Goal: Check status: Verify the current state of an ongoing process or item

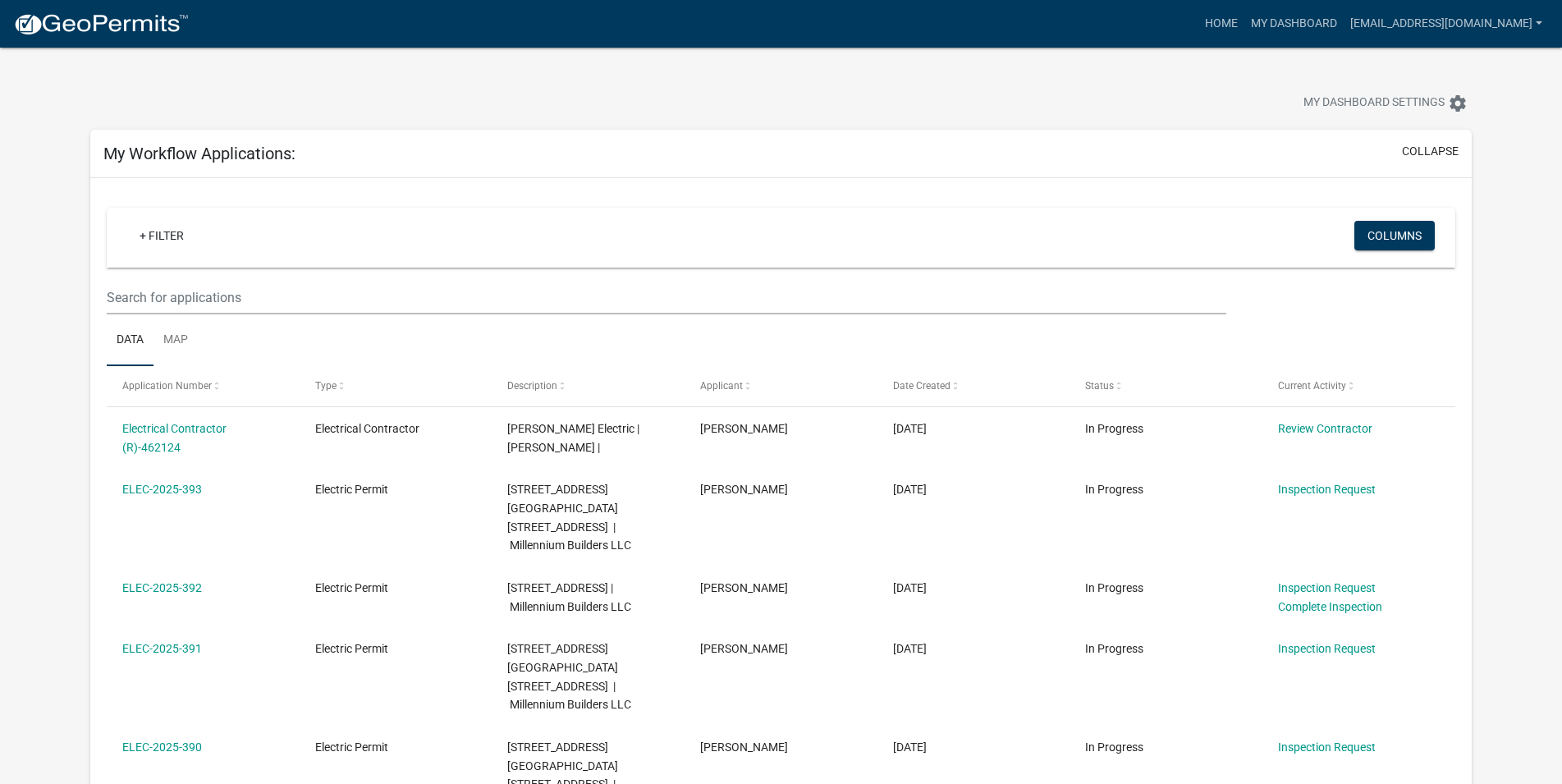
select select "2: 50"
select select "1: 25"
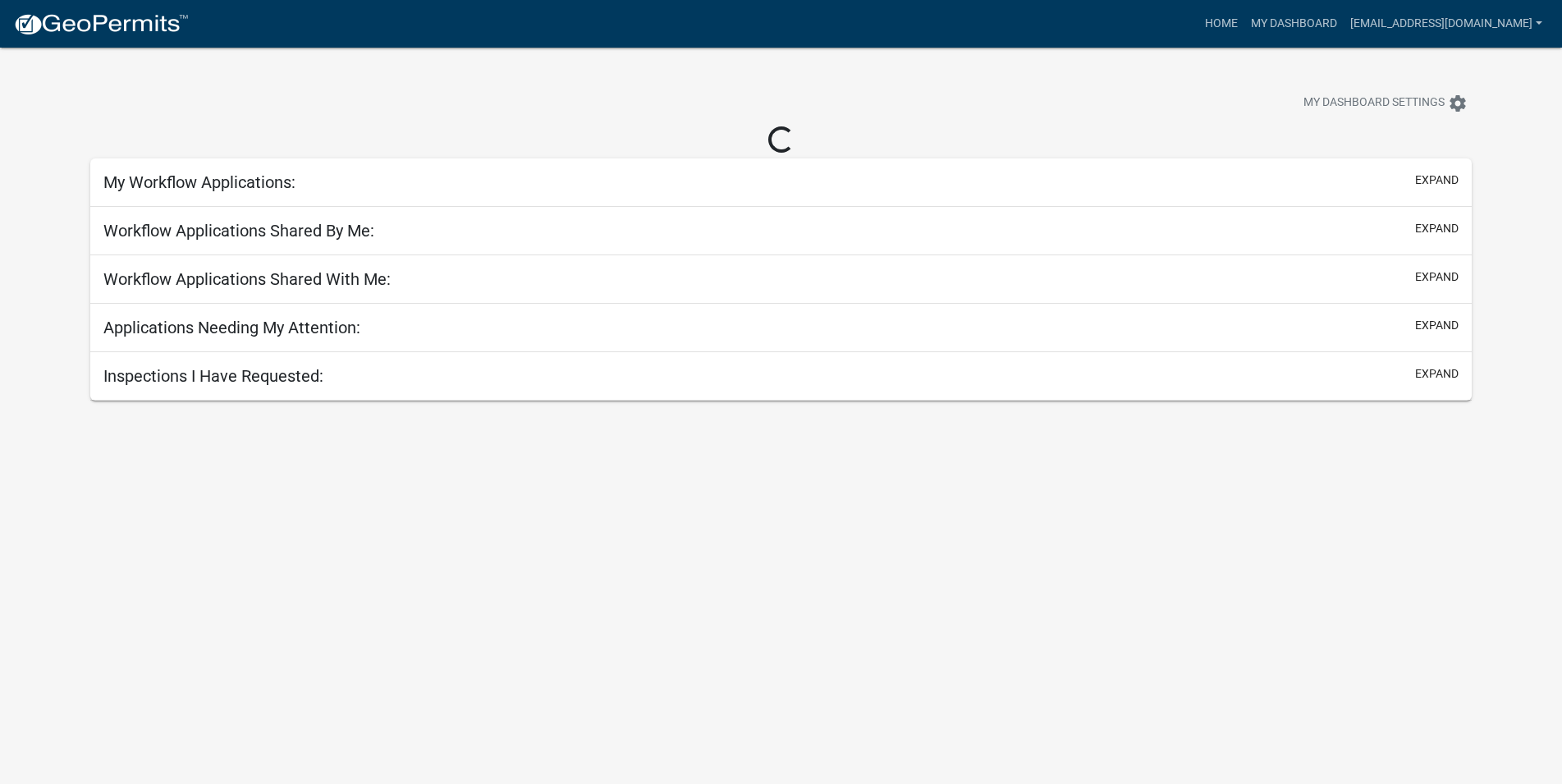
select select "1: 25"
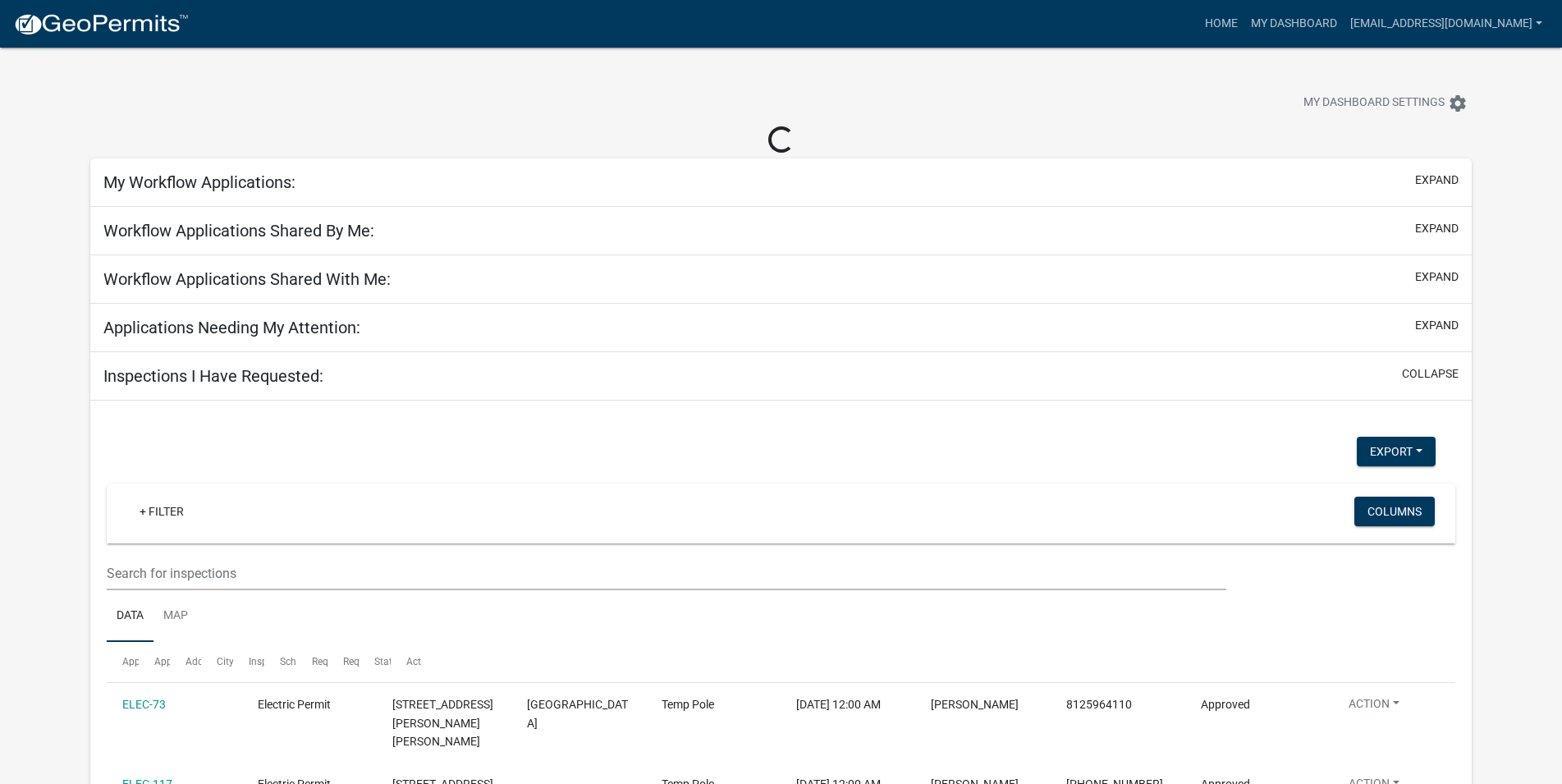
select select "2: 50"
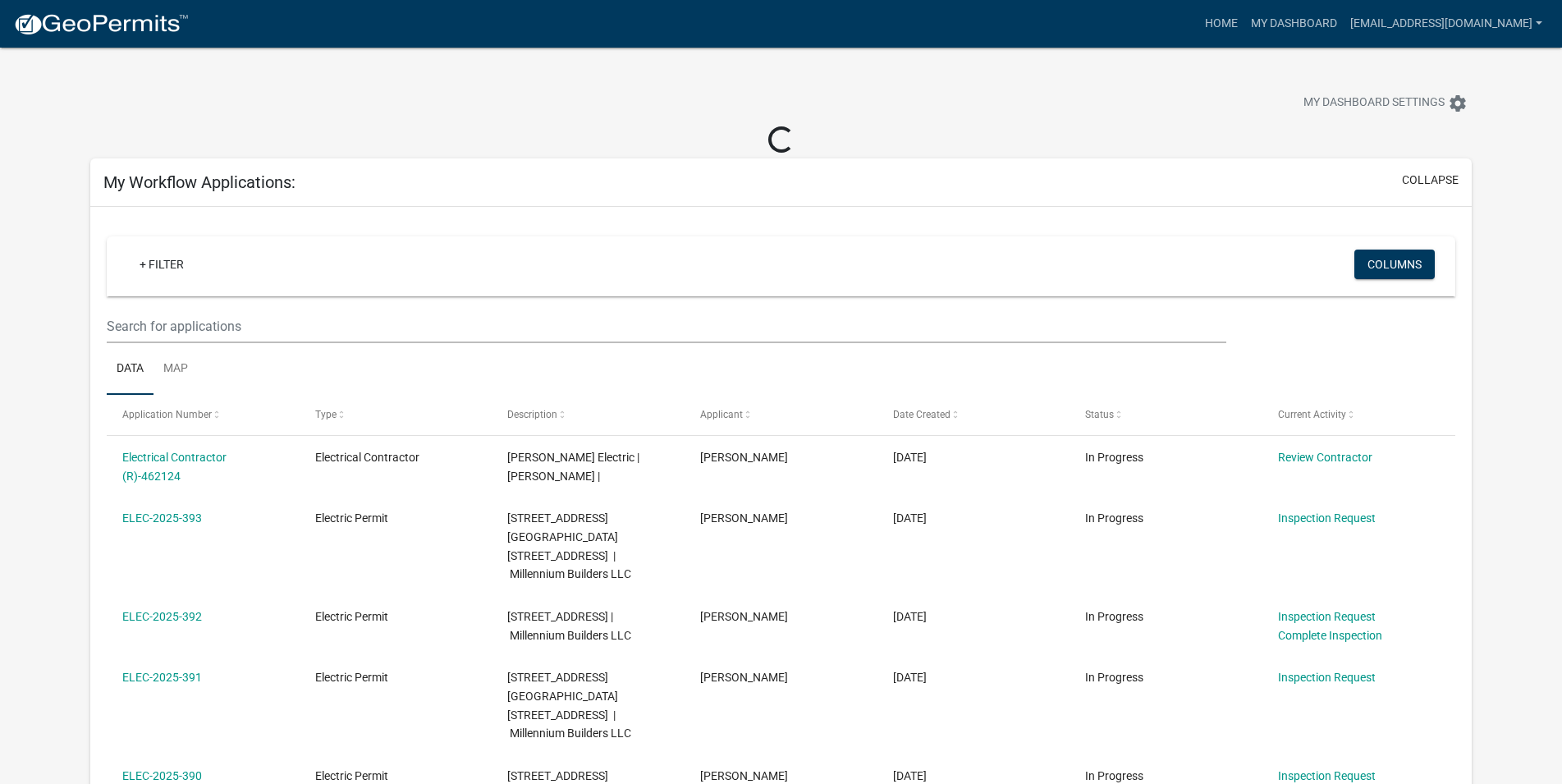
select select "1: 25"
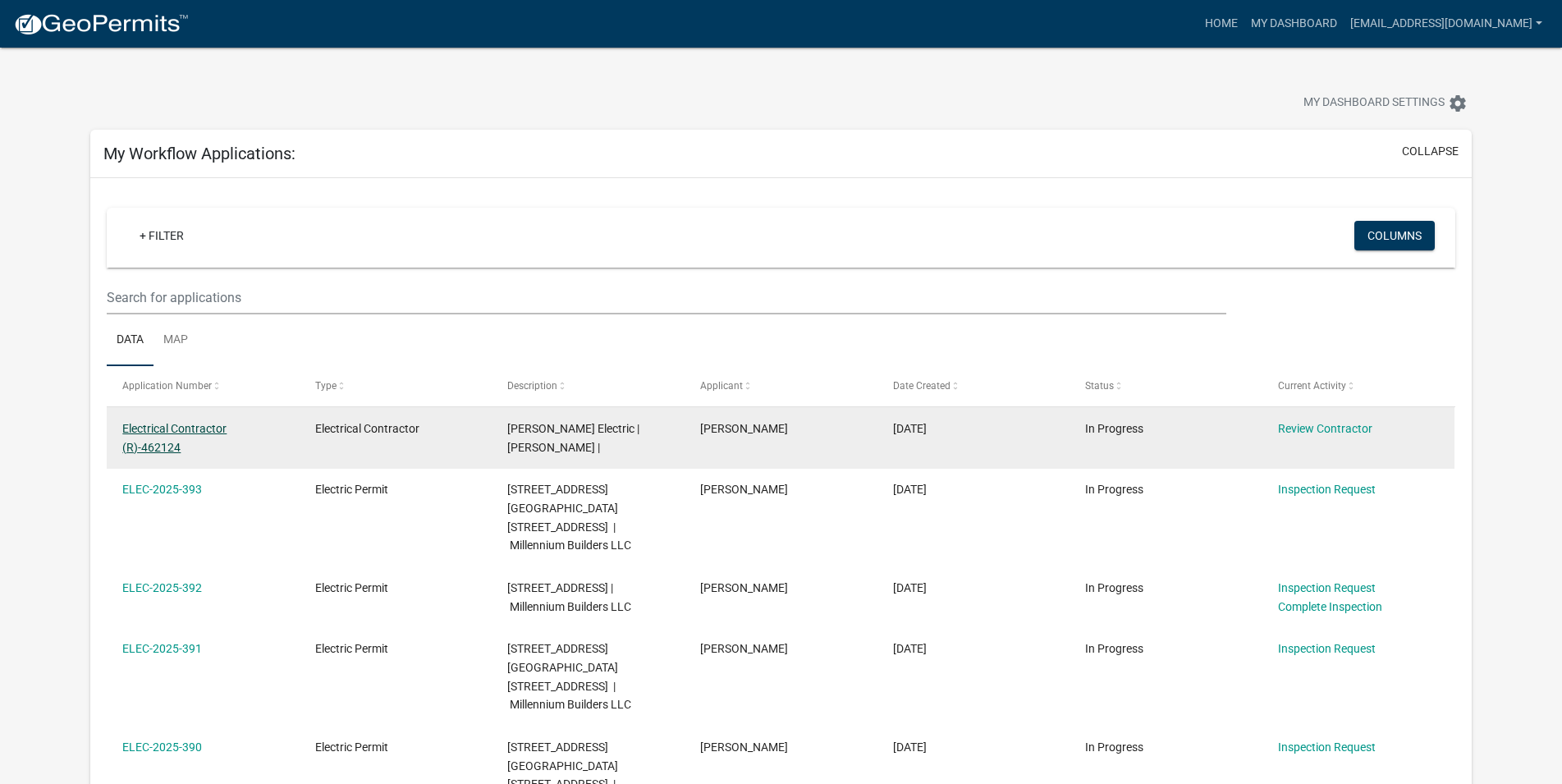
click at [180, 431] on link "Electrical Contractor (R)-462124" at bounding box center [174, 437] width 104 height 32
